Goal: Transaction & Acquisition: Subscribe to service/newsletter

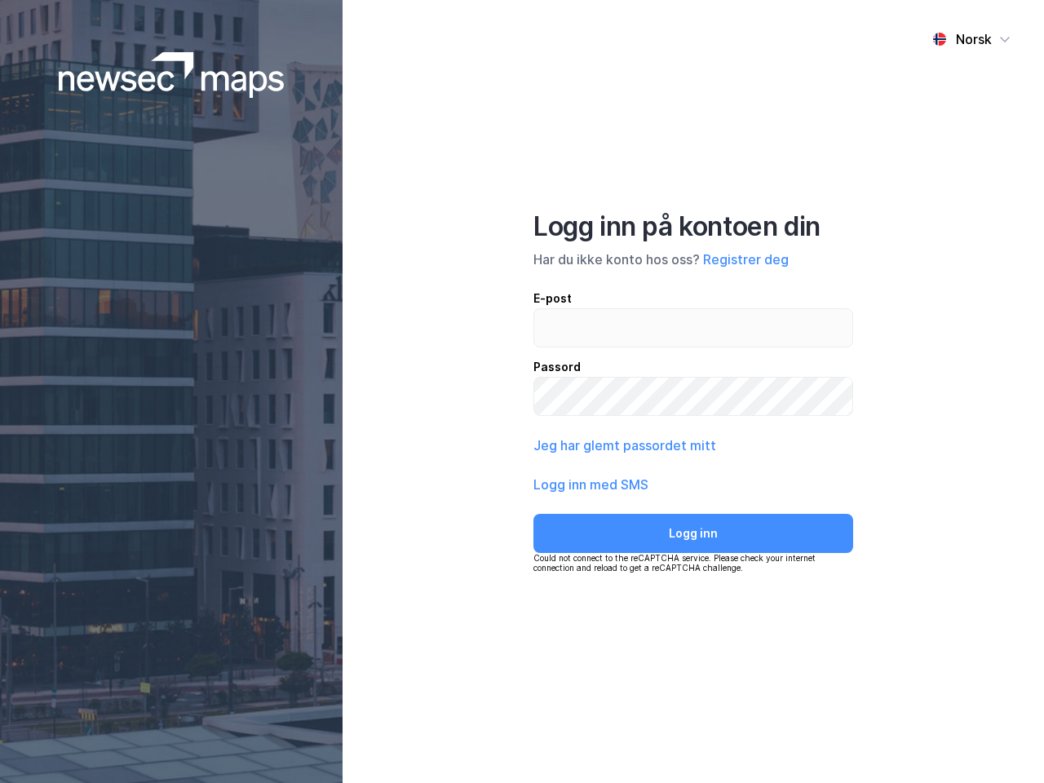
click at [522, 391] on div "Norsk Logg inn på kontoen din Har du ikke konto hos oss? Registrer deg E-post P…" at bounding box center [692, 391] width 701 height 783
click at [171, 75] on img at bounding box center [172, 75] width 226 height 46
click at [971, 39] on div "Norsk" at bounding box center [974, 39] width 36 height 20
click at [745, 259] on button "Registrer deg" at bounding box center [746, 259] width 86 height 20
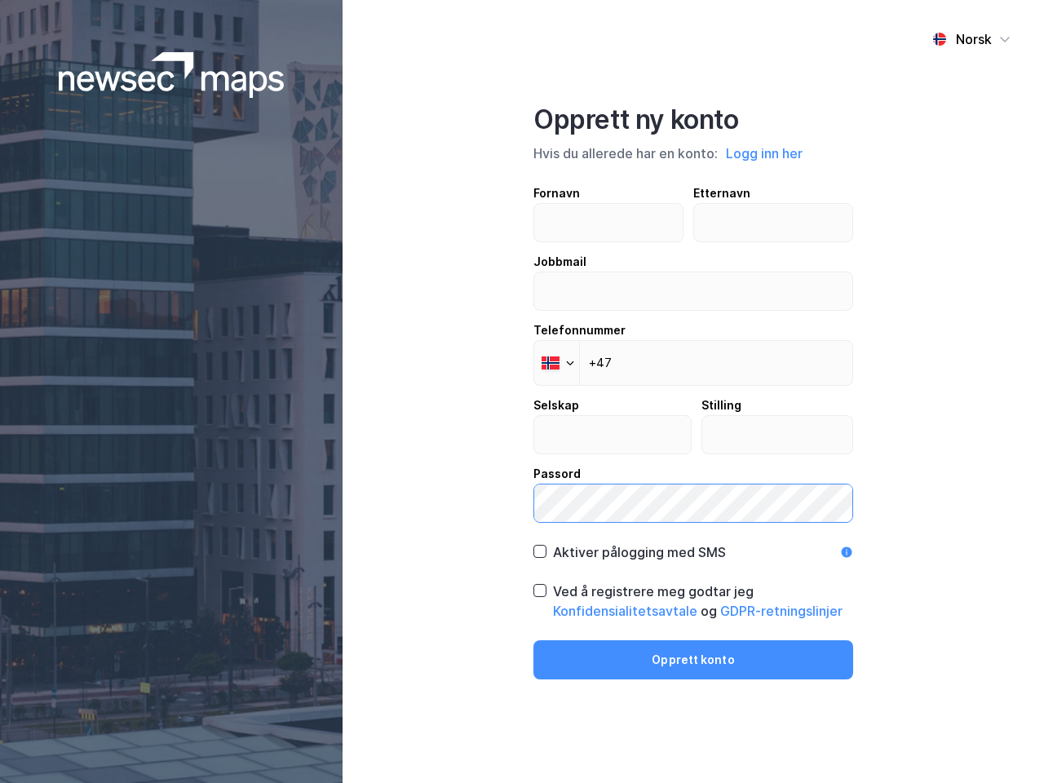
click at [591, 484] on label "Passord" at bounding box center [693, 493] width 320 height 59
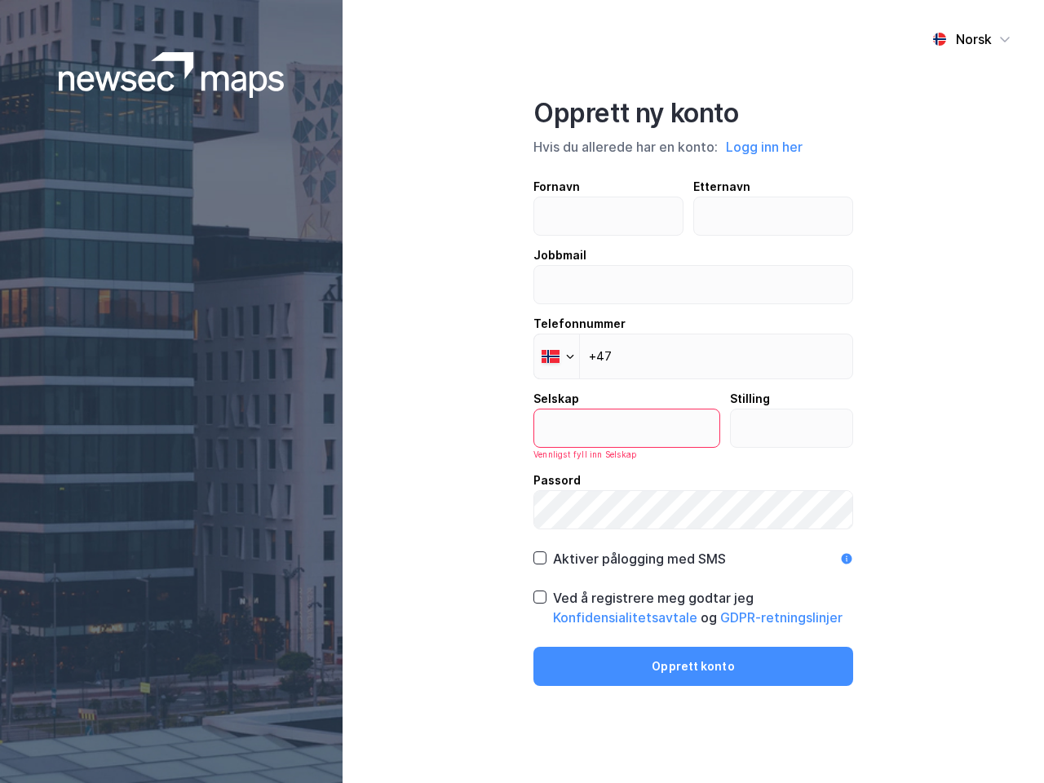
click at [693, 533] on div "Opprett ny konto Hvis du allerede har en konto: Logg inn her Fornavn Etternavn …" at bounding box center [693, 391] width 320 height 589
